Goal: Information Seeking & Learning: Learn about a topic

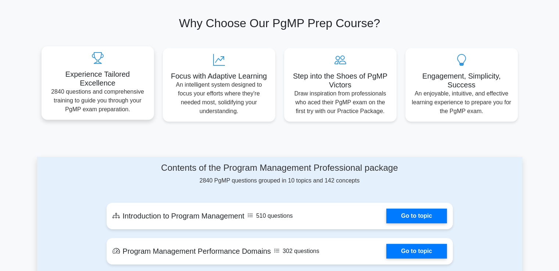
click at [107, 95] on p "2840 questions and comprehensive training to guide you through your PgMP exam p…" at bounding box center [97, 101] width 101 height 26
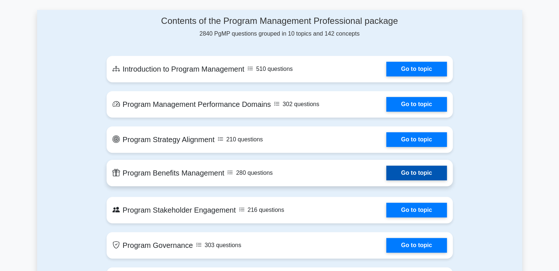
scroll to position [417, 0]
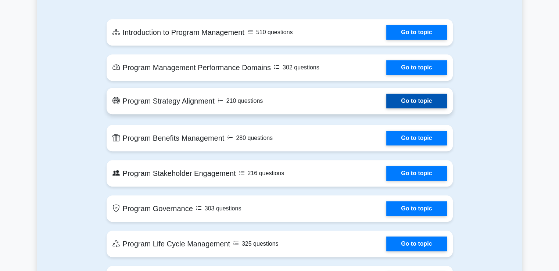
click at [396, 98] on link "Go to topic" at bounding box center [417, 101] width 60 height 15
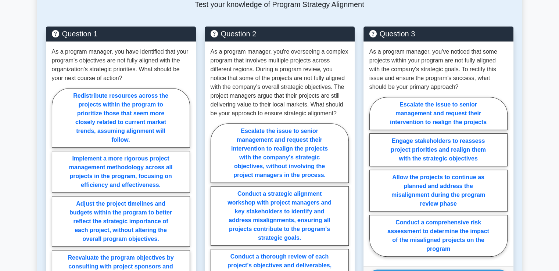
scroll to position [368, 0]
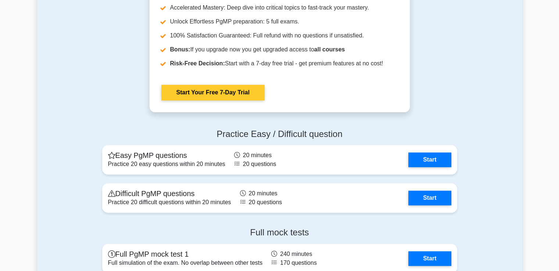
scroll to position [895, 0]
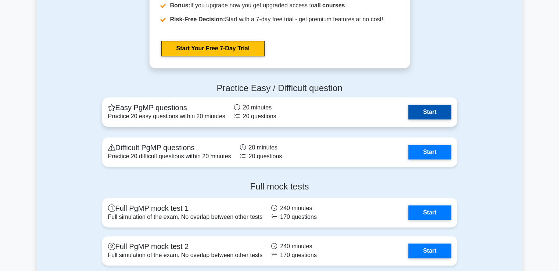
click at [428, 114] on link "Start" at bounding box center [430, 112] width 43 height 15
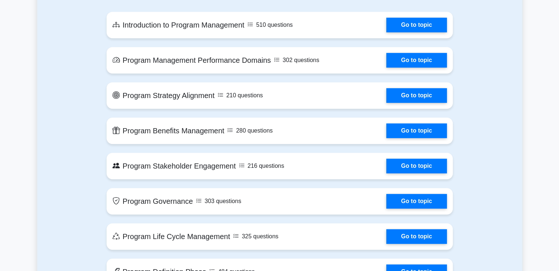
scroll to position [417, 0]
